Goal: Navigation & Orientation: Find specific page/section

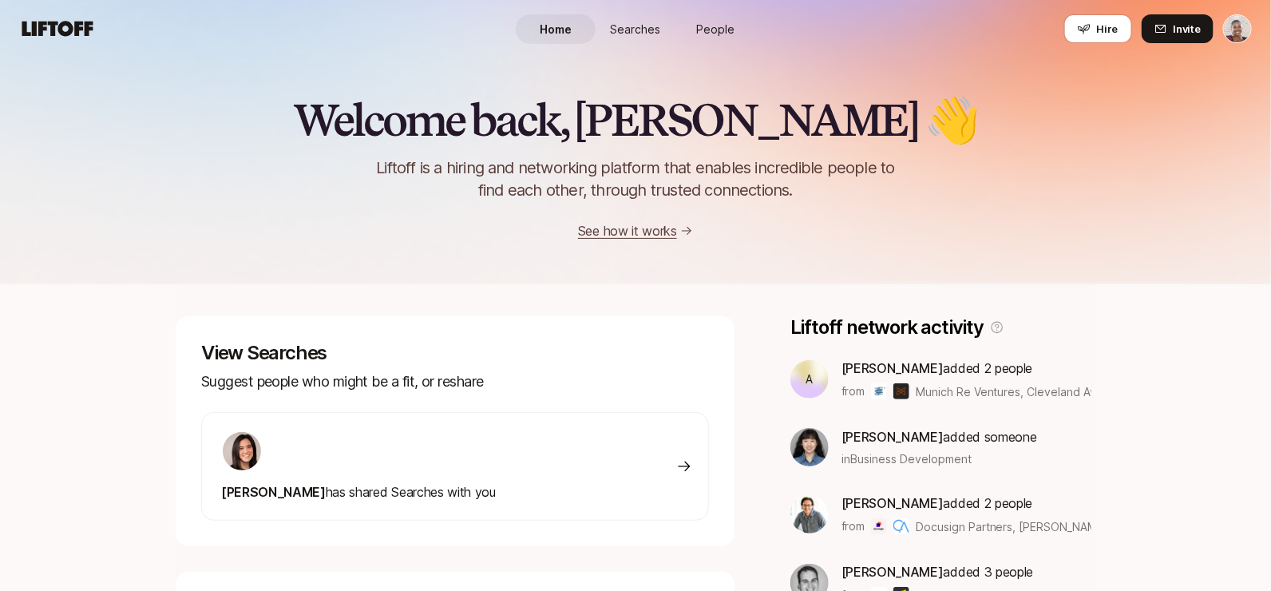
click at [640, 25] on span "Searches" at bounding box center [636, 29] width 50 height 17
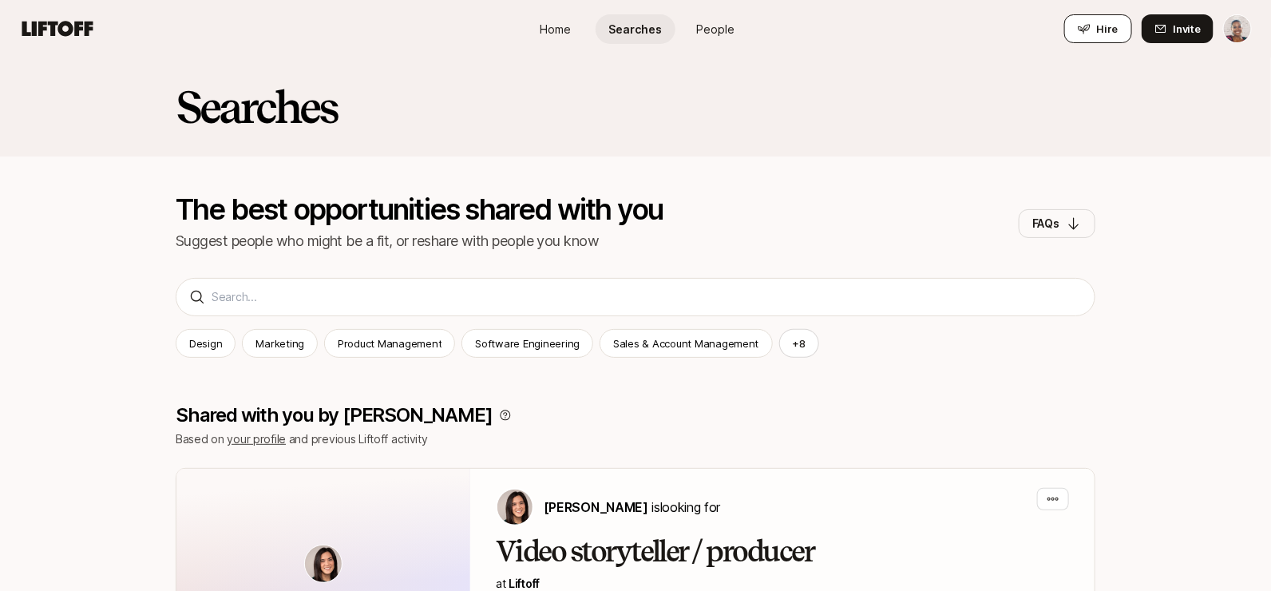
click at [1090, 26] on icon at bounding box center [1084, 28] width 13 height 13
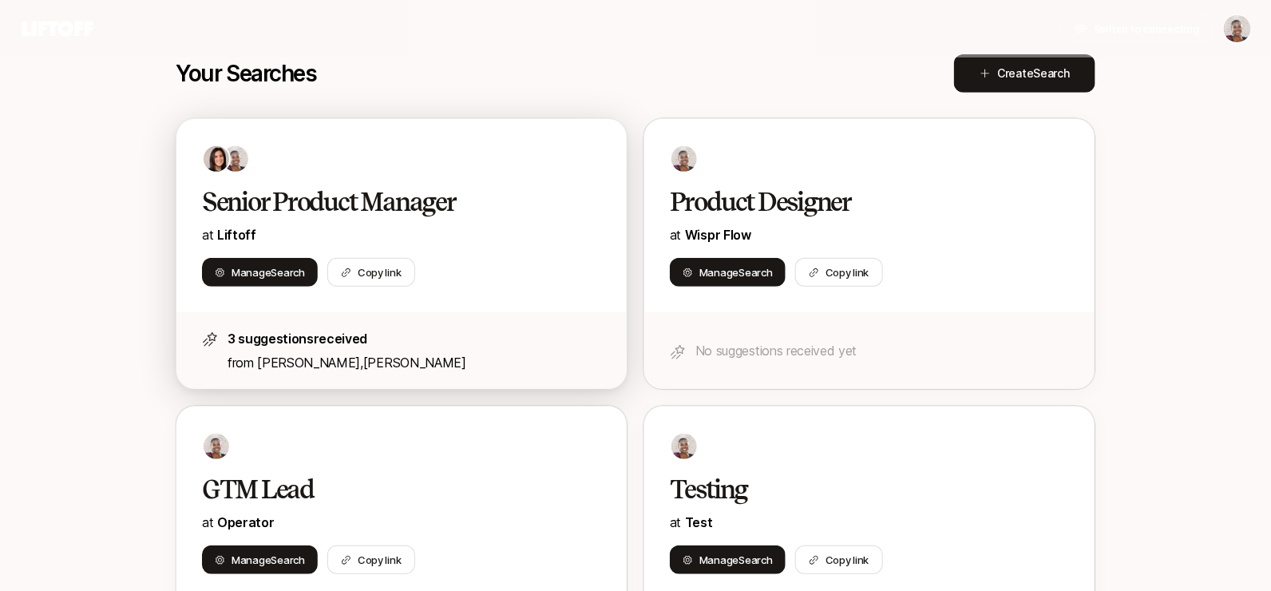
scroll to position [237, 0]
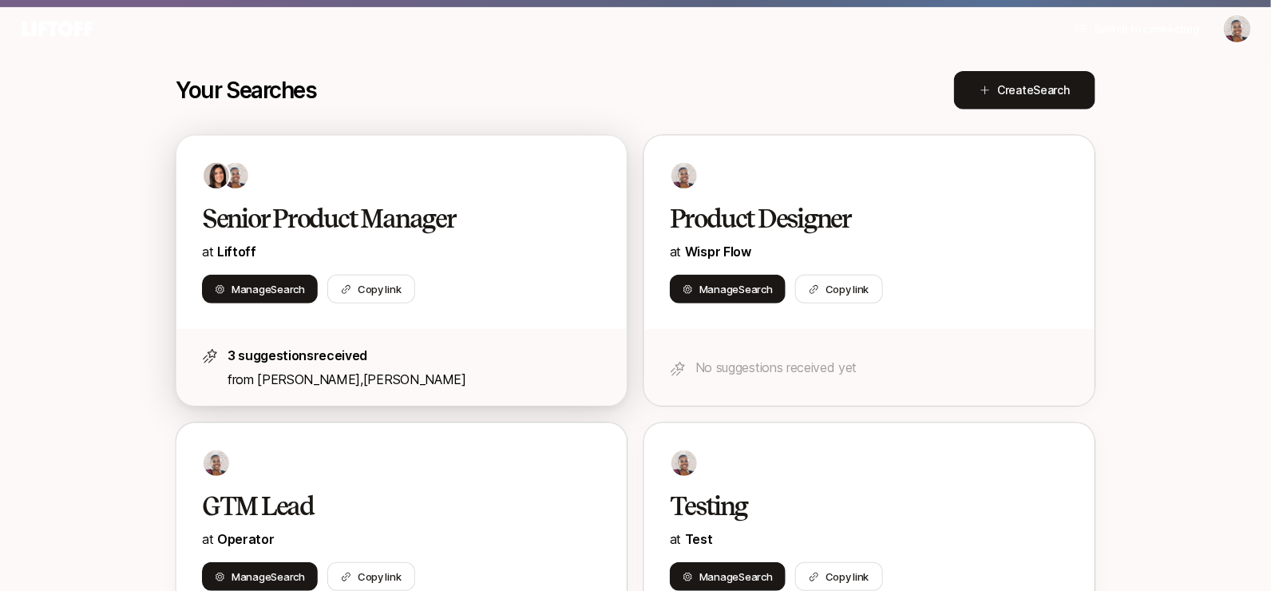
click at [524, 216] on h2 "Senior Product Manager" at bounding box center [385, 219] width 366 height 32
